Goal: Transaction & Acquisition: Purchase product/service

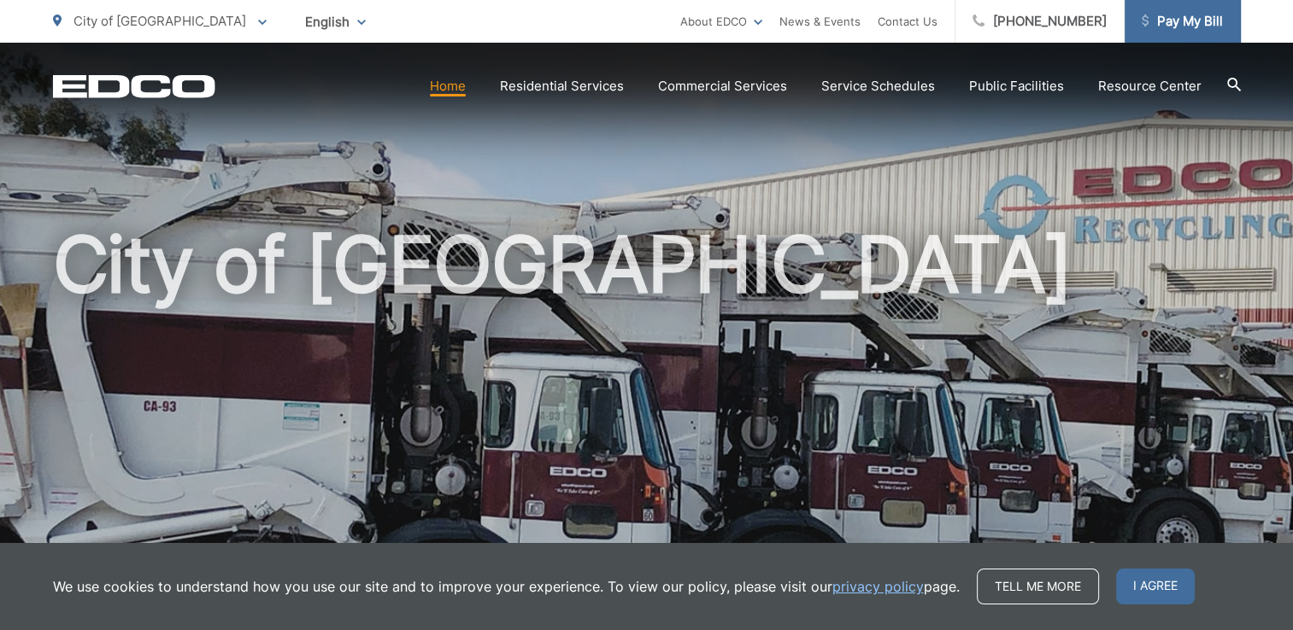
click at [1197, 26] on span "Pay My Bill" at bounding box center [1181, 21] width 81 height 21
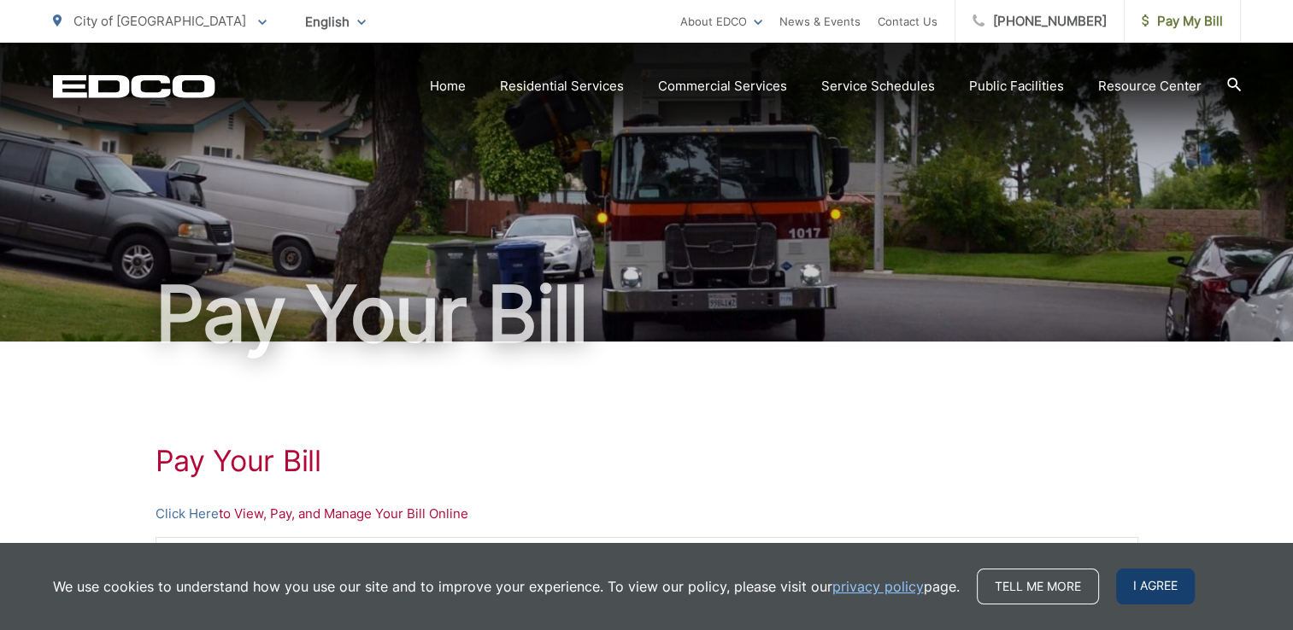
click at [1161, 588] on span "I agree" at bounding box center [1155, 587] width 79 height 36
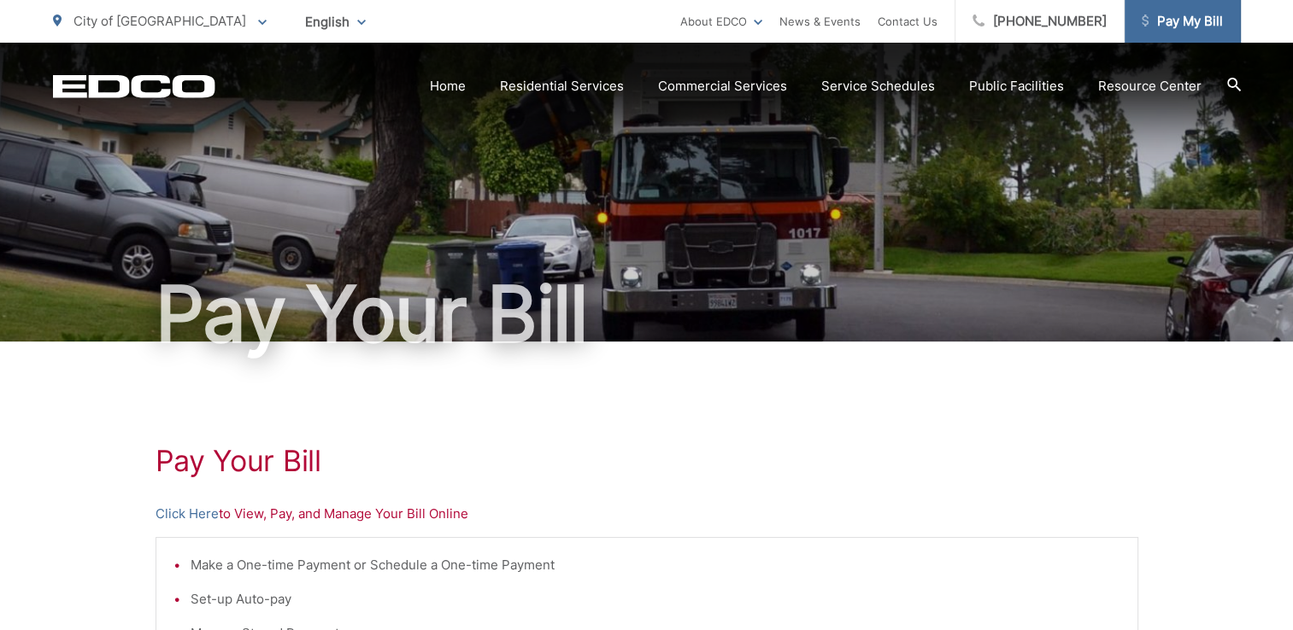
click at [1175, 28] on span "Pay My Bill" at bounding box center [1181, 21] width 81 height 21
click at [172, 511] on link "Click Here" at bounding box center [186, 514] width 63 height 21
click at [1196, 16] on span "Pay My Bill" at bounding box center [1181, 21] width 81 height 21
click at [167, 515] on link "Click Here" at bounding box center [186, 514] width 63 height 21
